Goal: Information Seeking & Learning: Learn about a topic

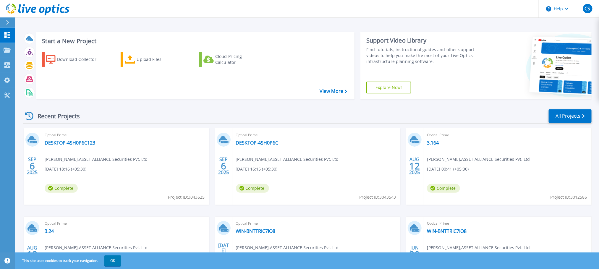
click at [147, 14] on header "Help CS End User chandan singh chandan@lmspl.com ASSET ALLIANCE Securities Pvt.…" at bounding box center [299, 9] width 599 height 18
click at [68, 145] on link "DESKTOP-4SH0P6C123" at bounding box center [70, 143] width 51 height 6
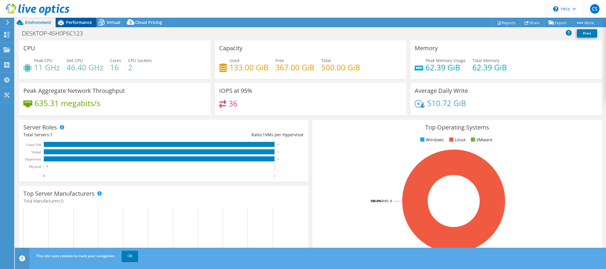
click at [76, 20] on span "Performance" at bounding box center [79, 23] width 26 height 6
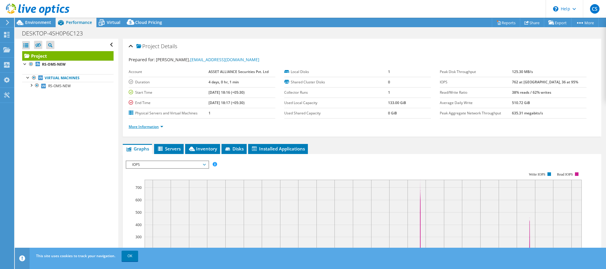
click at [134, 126] on link "More Information" at bounding box center [146, 126] width 35 height 5
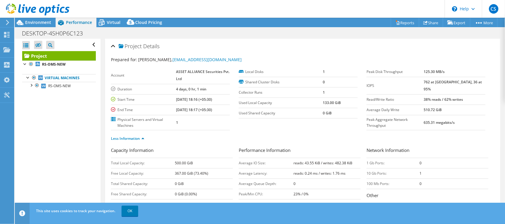
drag, startPoint x: 583, startPoint y: 1, endPoint x: 324, endPoint y: 8, distance: 258.8
click at [324, 8] on header "CS End User chandan singh chandan@lmspl.com ASSET ALLIANCE Securities Pvt. Ltd …" at bounding box center [252, 9] width 505 height 18
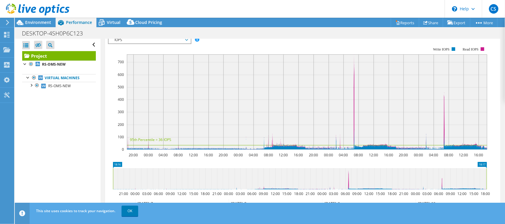
scroll to position [151, 0]
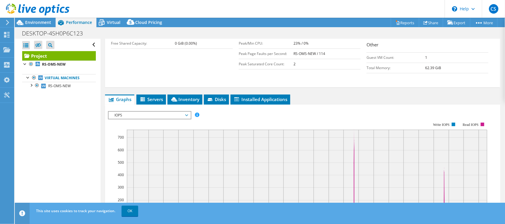
click at [185, 118] on span "IOPS" at bounding box center [149, 115] width 76 height 7
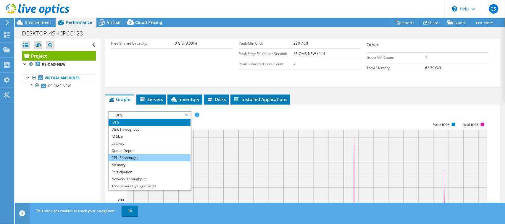
click at [130, 157] on li "CPU Percentage" at bounding box center [149, 157] width 82 height 7
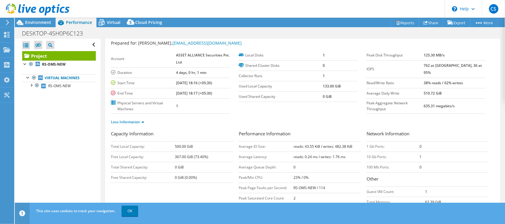
scroll to position [158, 0]
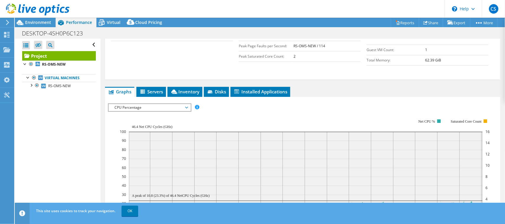
click at [175, 108] on span "CPU Percentage" at bounding box center [149, 107] width 76 height 7
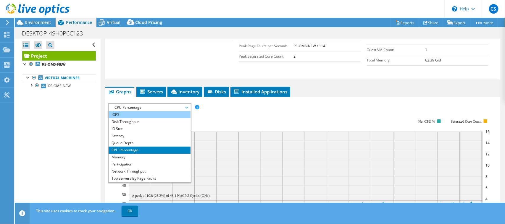
click at [146, 115] on li "IOPS" at bounding box center [149, 114] width 82 height 7
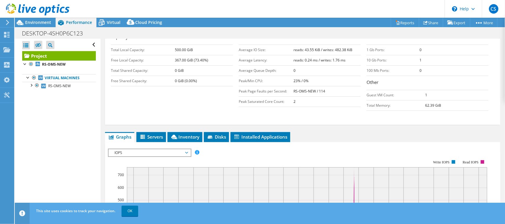
scroll to position [110, 0]
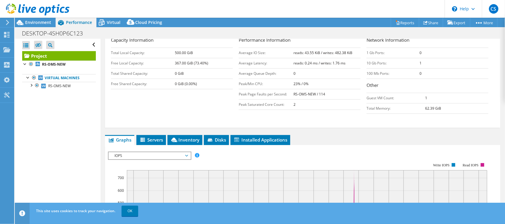
click at [143, 156] on span "IOPS" at bounding box center [149, 155] width 76 height 7
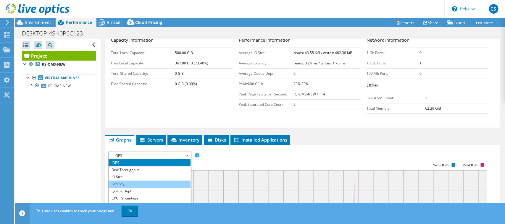
click at [129, 186] on li "Latency" at bounding box center [149, 184] width 82 height 7
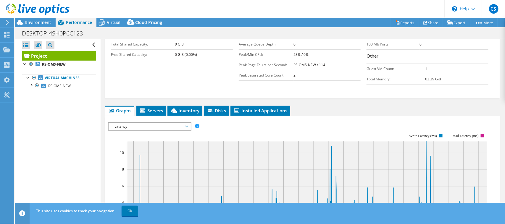
scroll to position [119, 0]
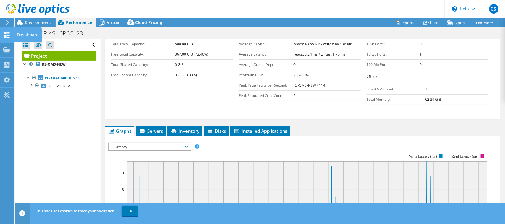
click at [6, 36] on use at bounding box center [7, 35] width 6 height 6
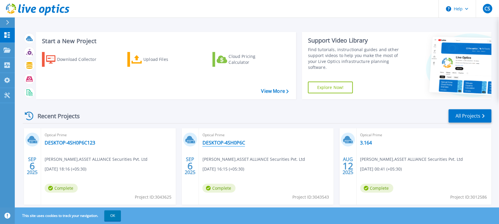
click at [210, 142] on link "DESKTOP-4SH0P6C" at bounding box center [224, 143] width 43 height 6
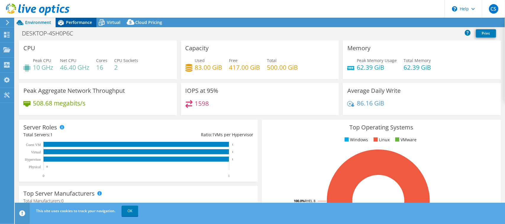
click at [80, 23] on span "Performance" at bounding box center [79, 23] width 26 height 6
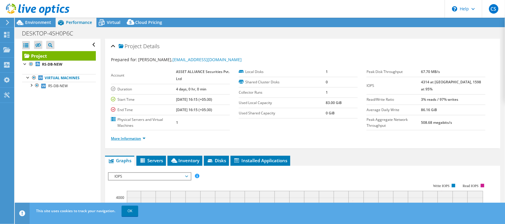
click at [135, 139] on link "More Information" at bounding box center [128, 138] width 35 height 5
select select "USD"
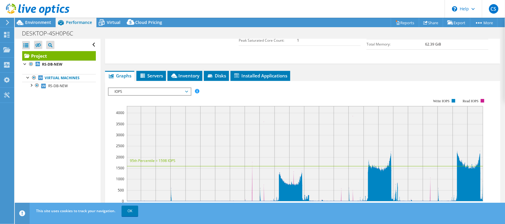
scroll to position [232, 0]
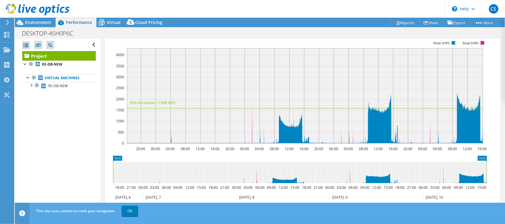
click at [93, 102] on div "Open All Close All Hide Excluded Nodes Project Tree Filter" at bounding box center [57, 126] width 85 height 174
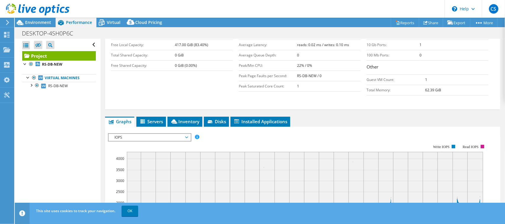
scroll to position [153, 0]
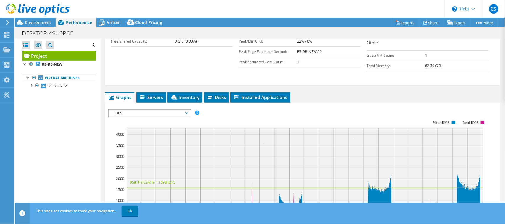
click at [184, 113] on span "IOPS" at bounding box center [149, 113] width 76 height 7
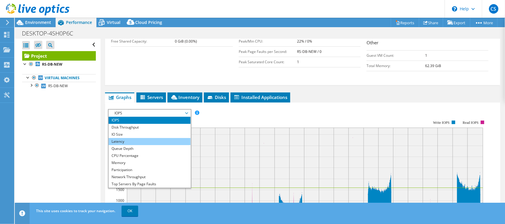
click at [126, 143] on li "Latency" at bounding box center [149, 141] width 82 height 7
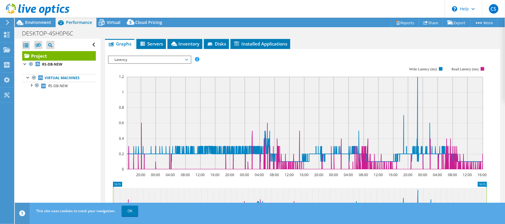
scroll to position [225, 0]
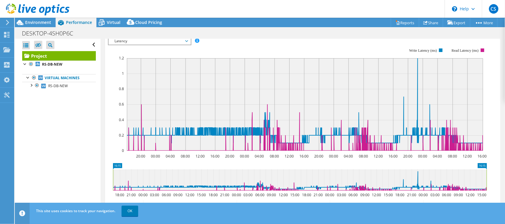
click at [187, 42] on icon at bounding box center [186, 41] width 3 height 2
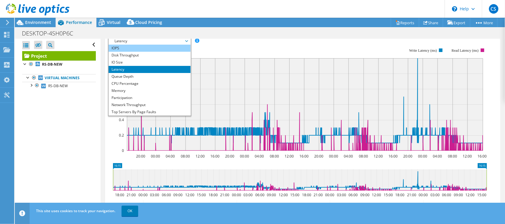
click at [137, 50] on li "IOPS" at bounding box center [149, 48] width 82 height 7
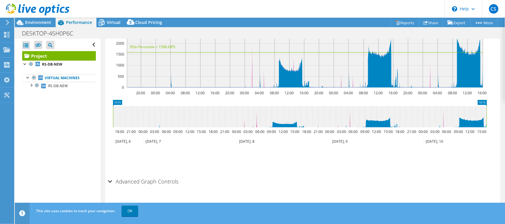
scroll to position [292, 0]
